Goal: Ask a question: Seek information or help from site administrators or community

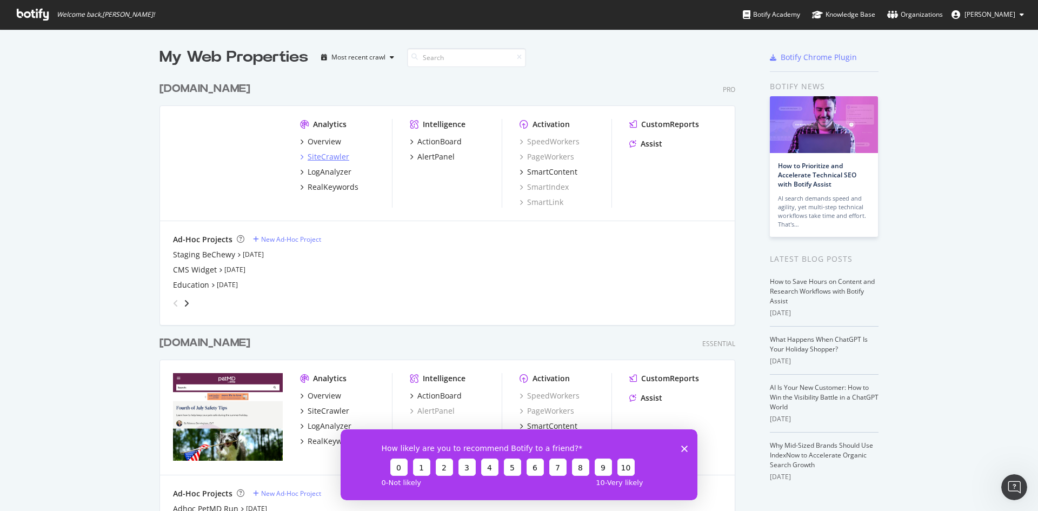
click at [322, 159] on div "SiteCrawler" at bounding box center [329, 156] width 42 height 11
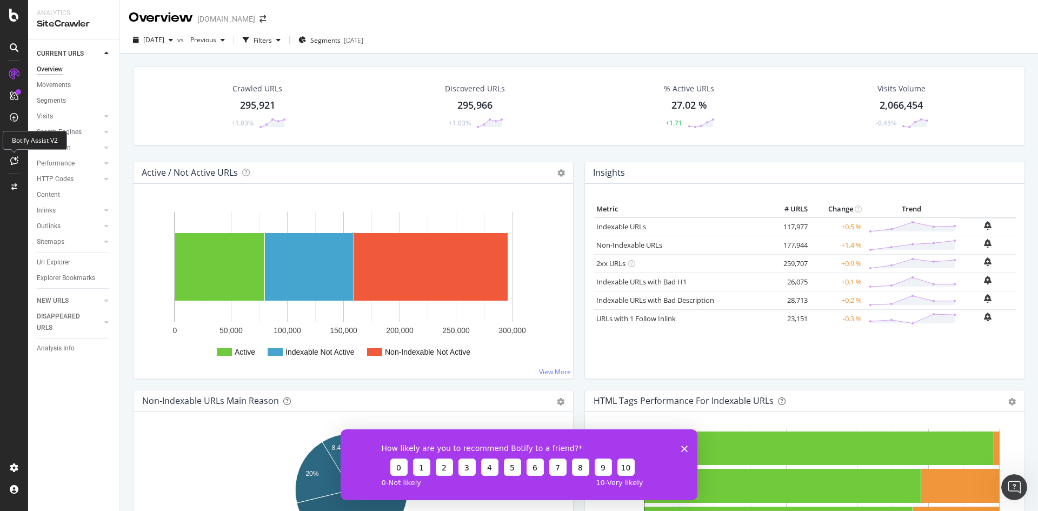
click at [11, 158] on icon at bounding box center [14, 160] width 8 height 9
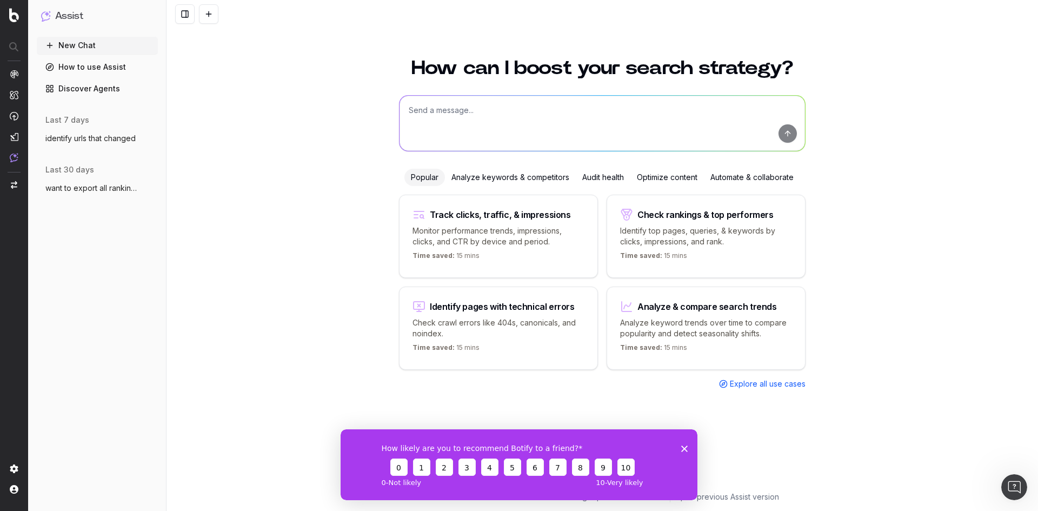
click at [424, 105] on textarea at bounding box center [602, 123] width 405 height 55
paste textarea "2564 6199 127590 7630 11183 2810 6319 2142 131614 122 144006 6201 3307 67 16951…"
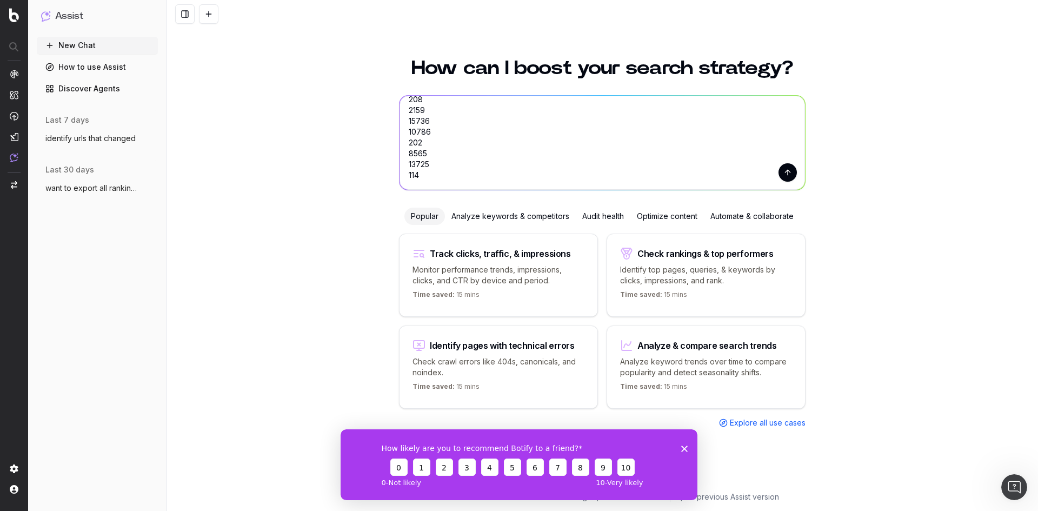
type textarea "please find the URL page_path for each of the following category IDs: 2564 6199…"
click at [786, 170] on button "submit" at bounding box center [787, 172] width 18 height 18
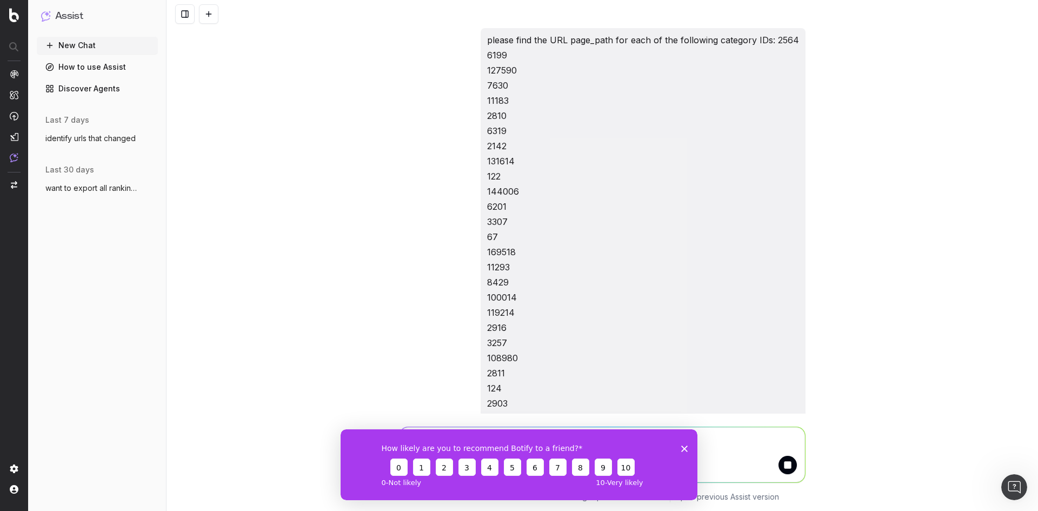
scroll to position [270, 0]
click at [684, 447] on icon "Close survey" at bounding box center [684, 448] width 6 height 6
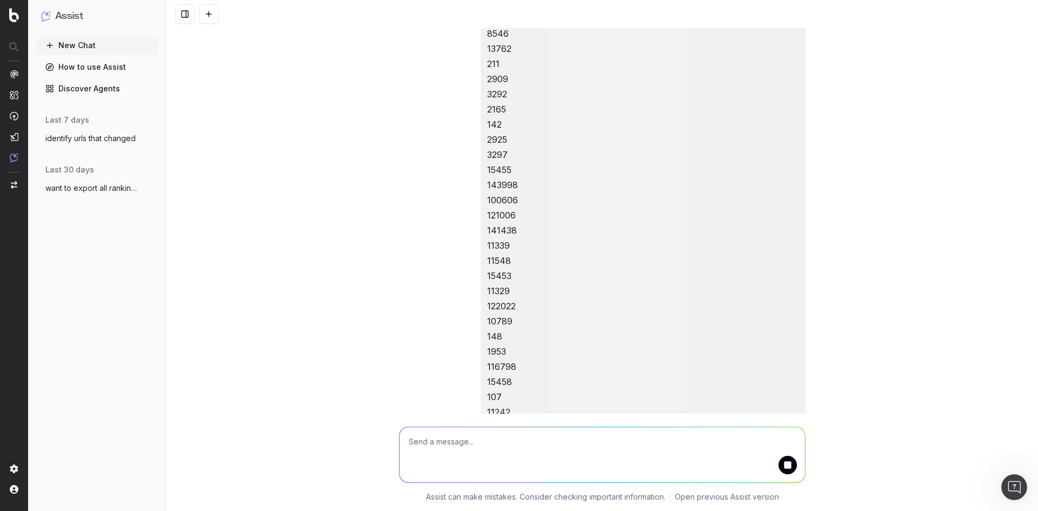
scroll to position [912, 0]
